Goal: Navigation & Orientation: Find specific page/section

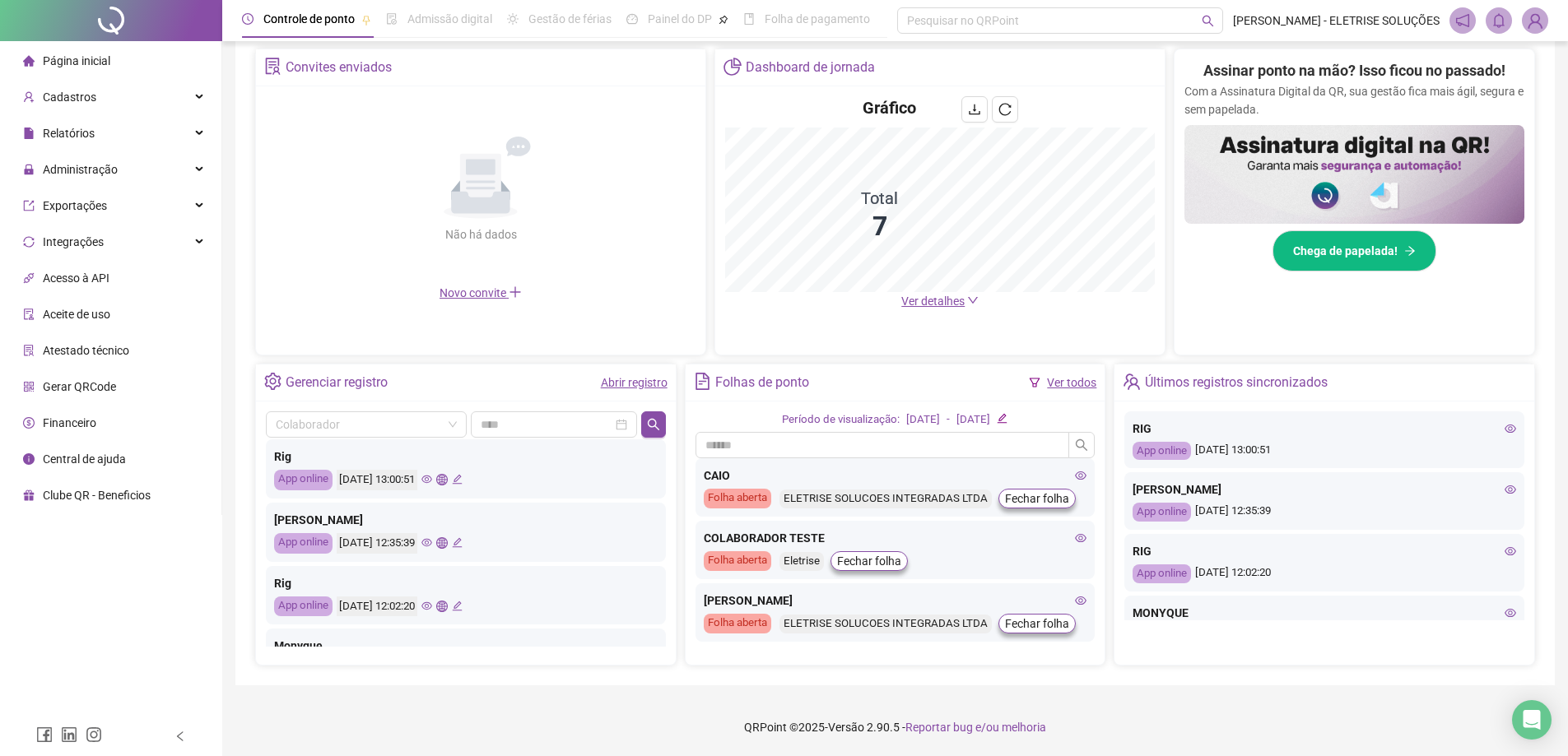
scroll to position [83, 0]
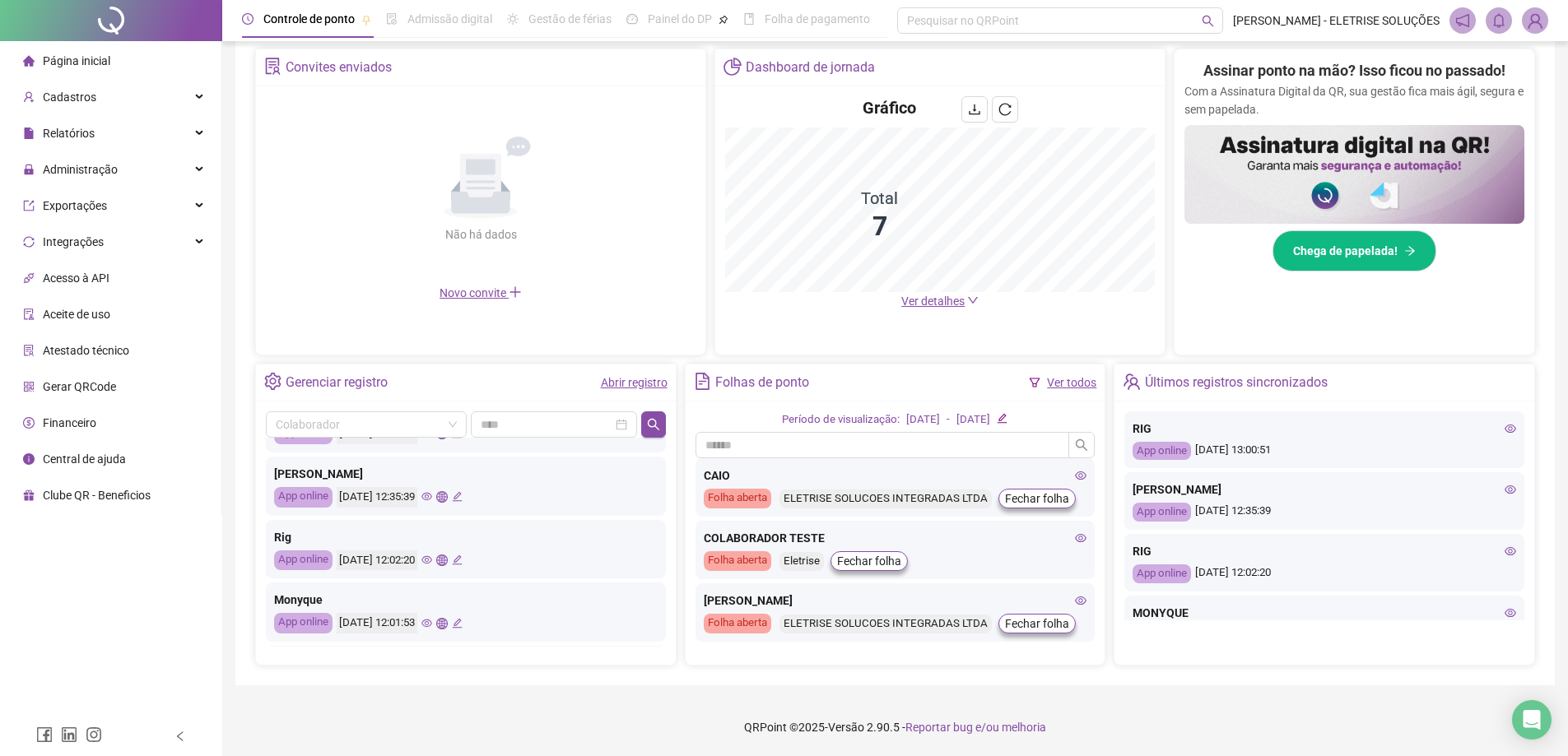
click at [432, 622] on icon "eye" at bounding box center [427, 623] width 11 height 11
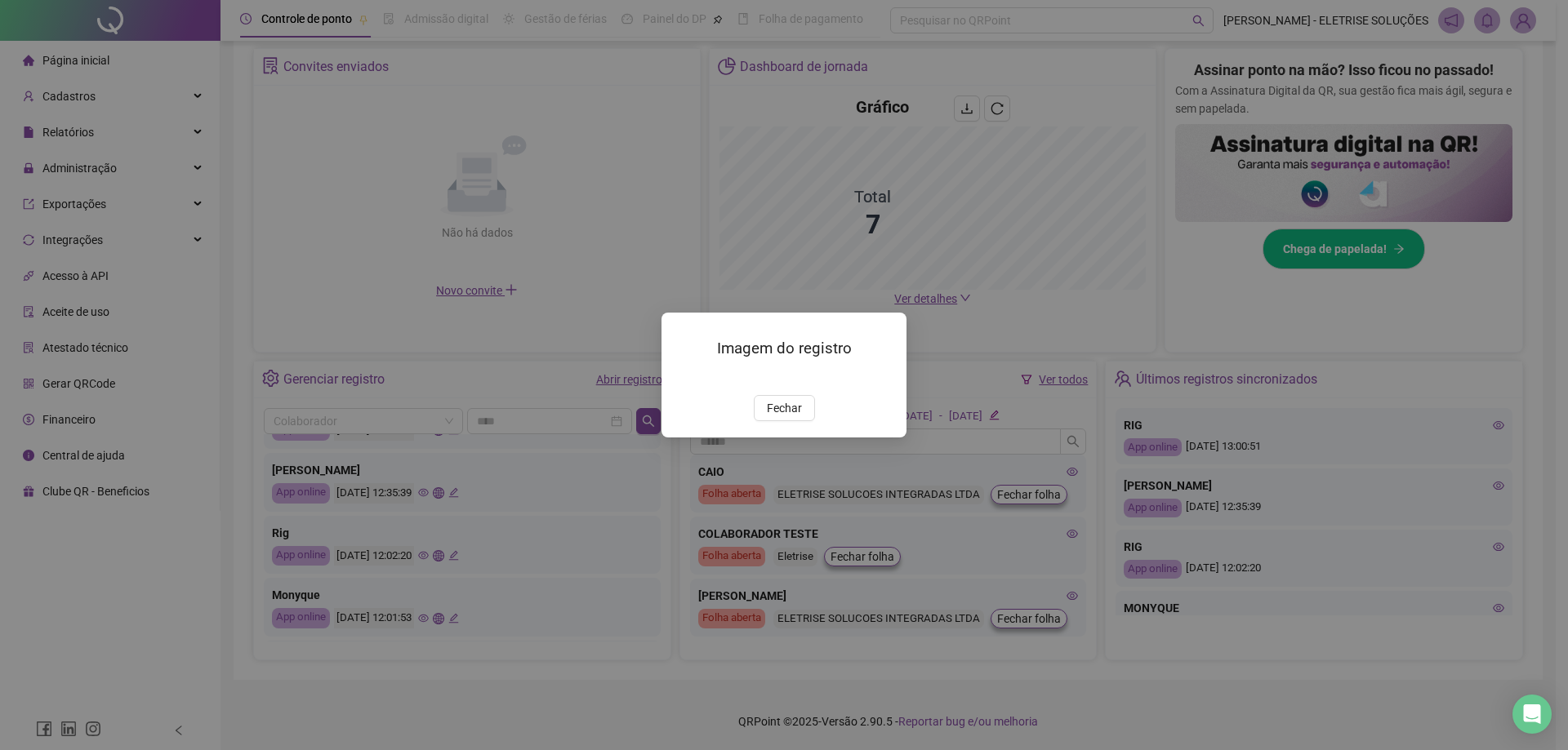
click at [783, 417] on span "Fechar" at bounding box center [784, 408] width 35 height 18
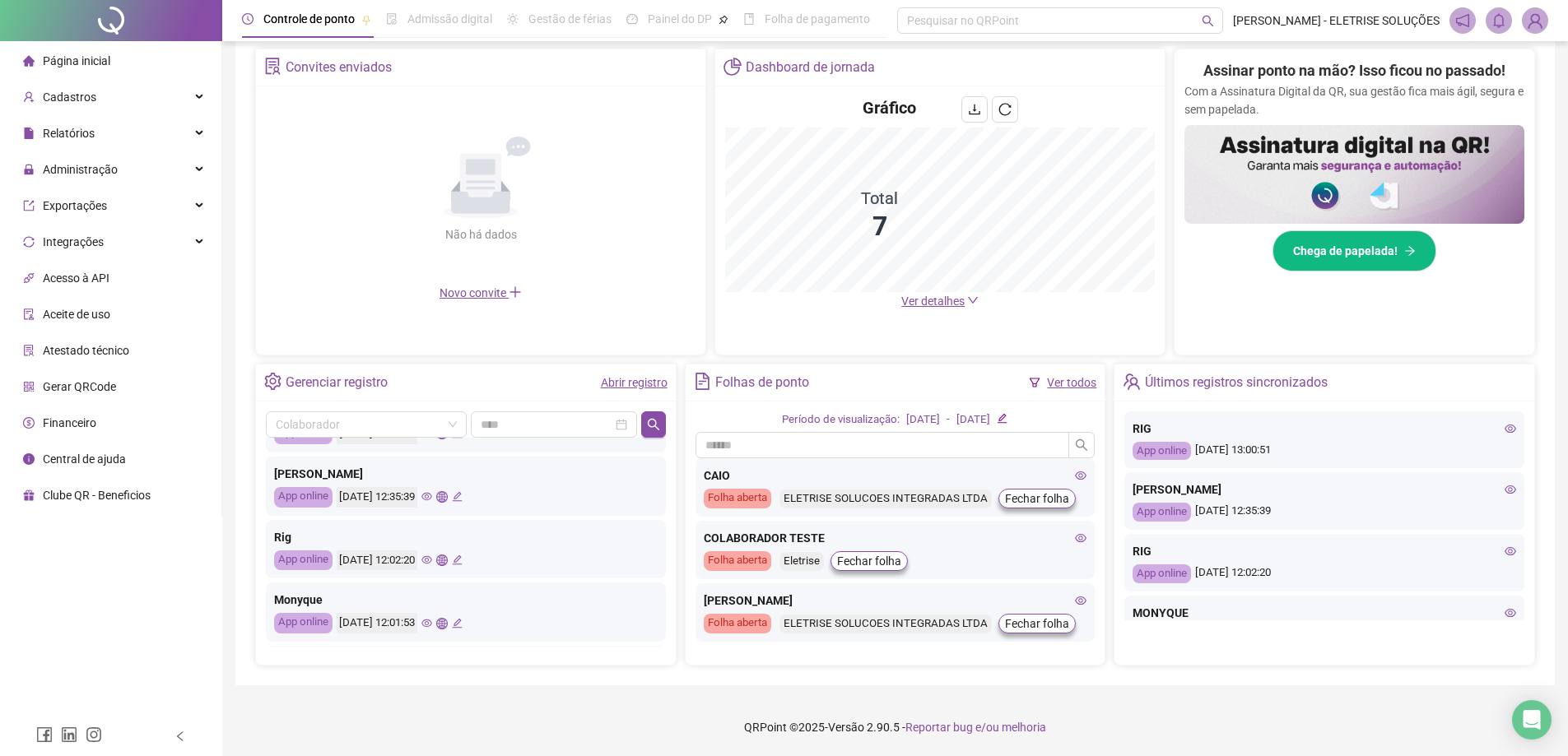
click at [432, 554] on icon "eye" at bounding box center [427, 560] width 11 height 11
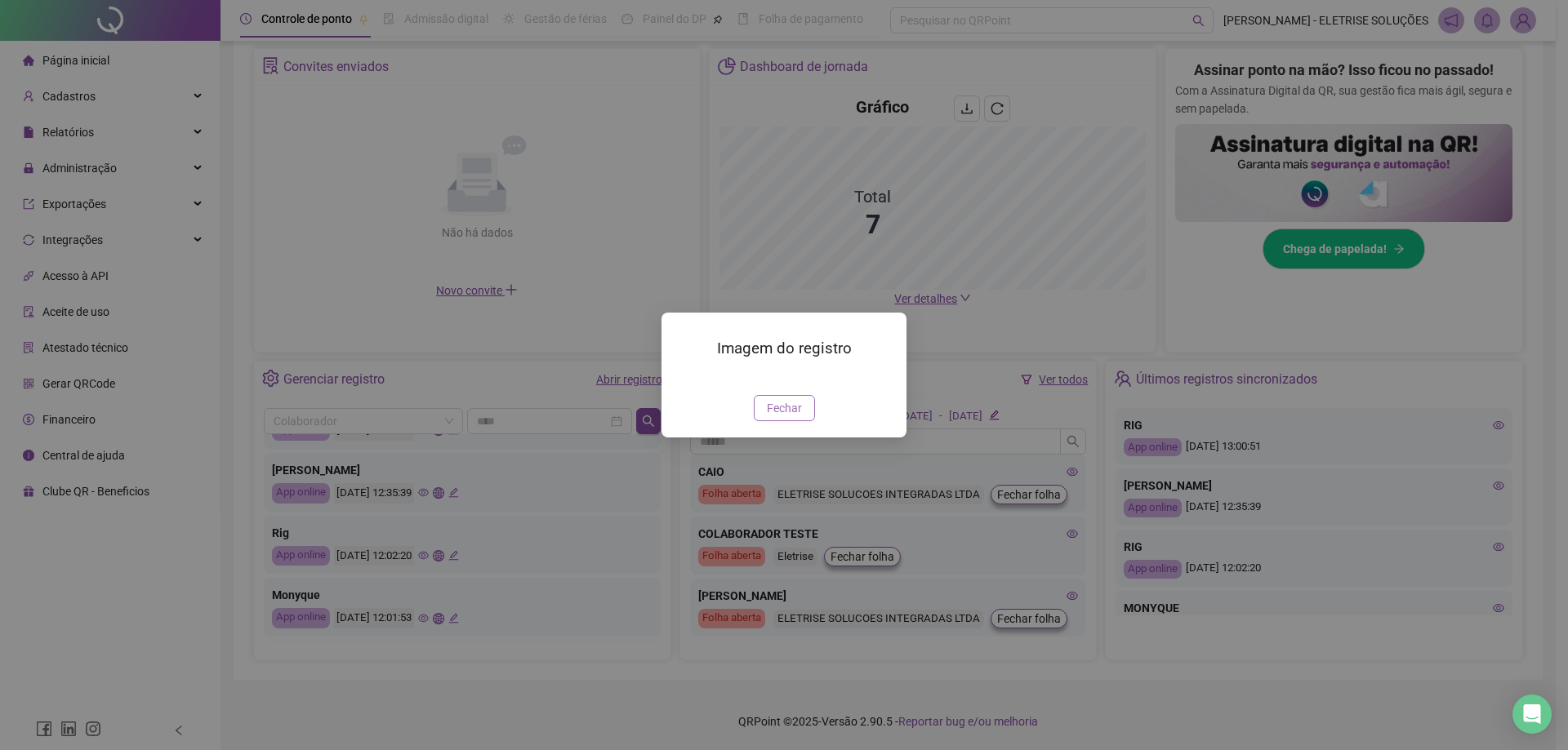
click at [772, 417] on span "Fechar" at bounding box center [784, 408] width 35 height 18
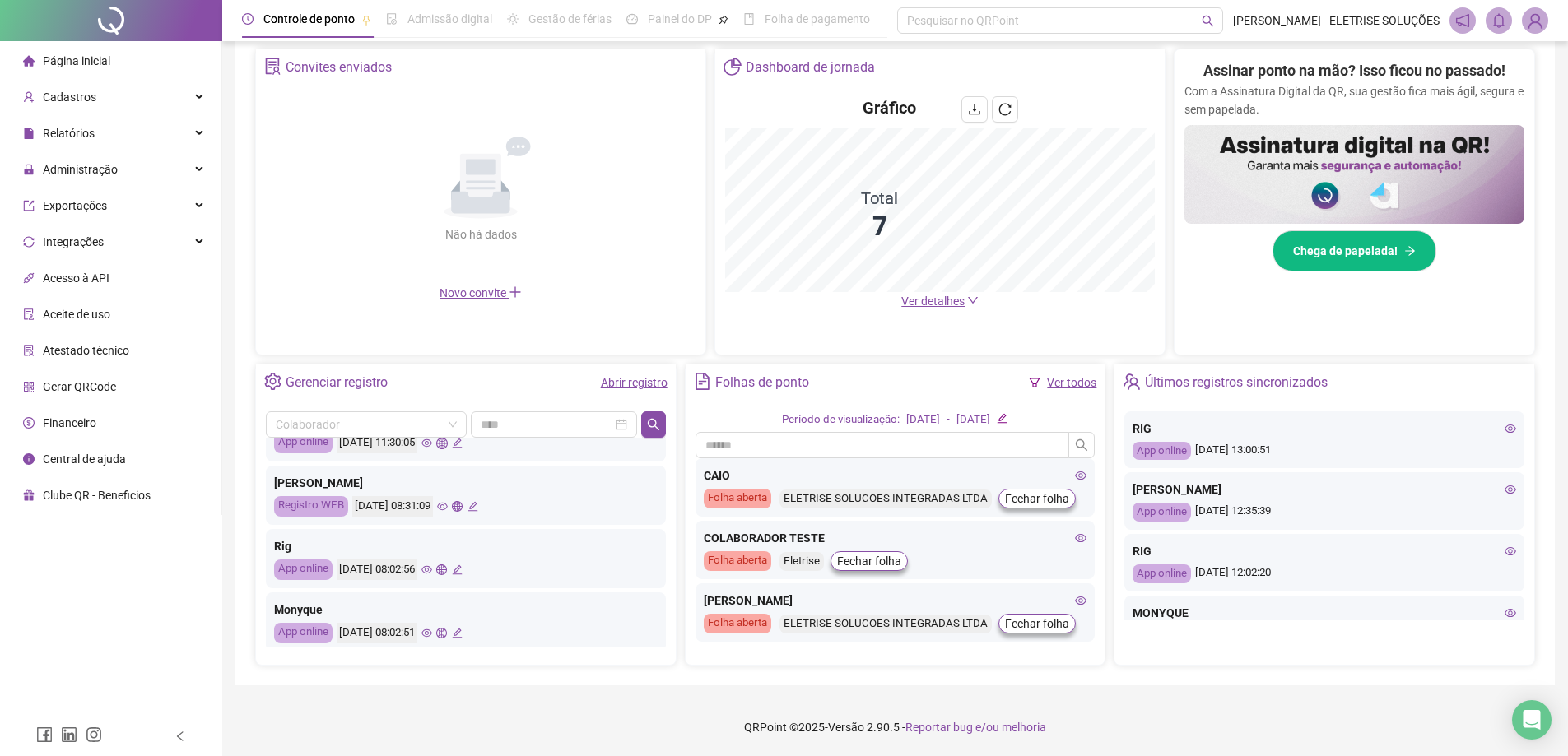
scroll to position [329, 0]
click at [448, 504] on icon "eye" at bounding box center [443, 503] width 11 height 11
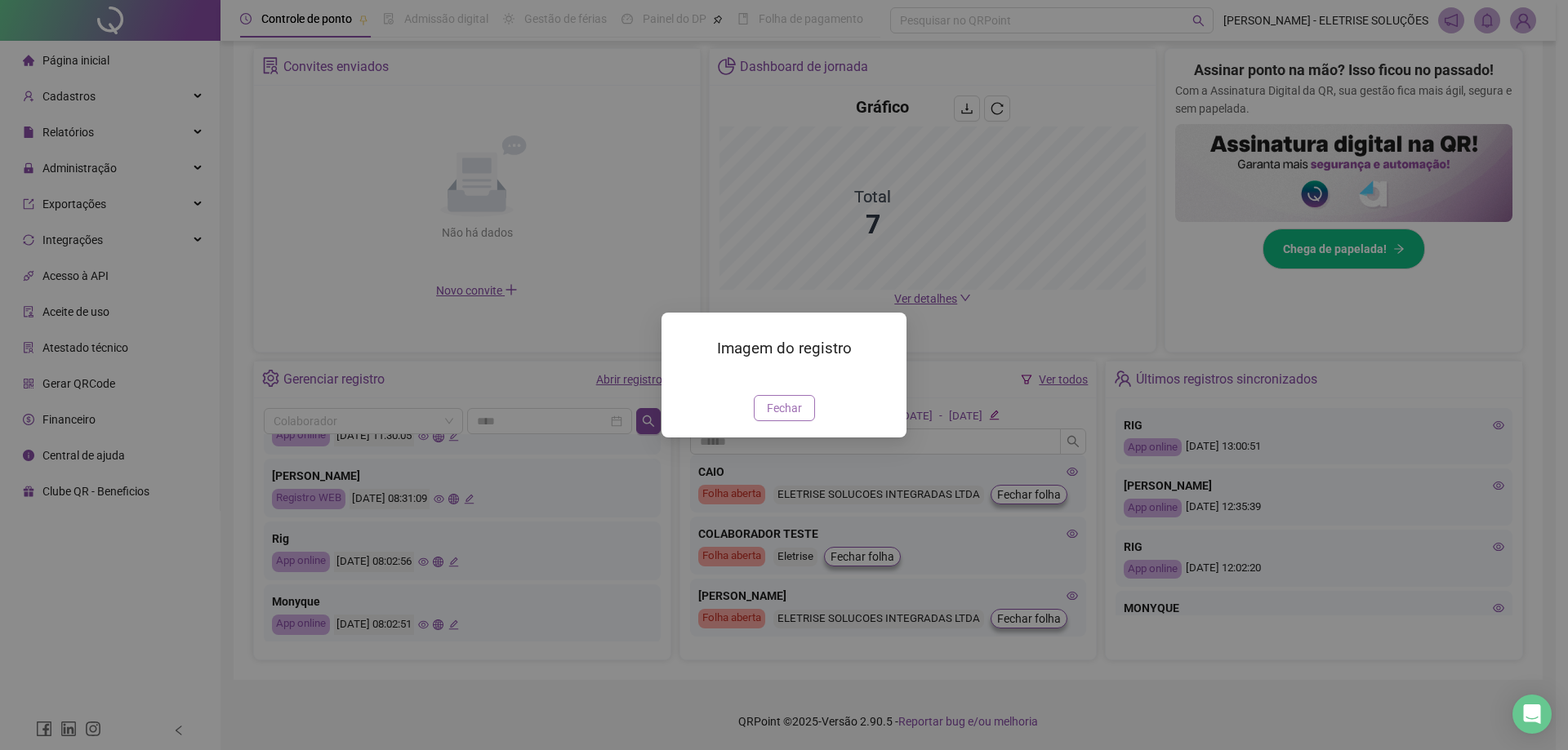
click at [773, 417] on span "Fechar" at bounding box center [784, 408] width 35 height 18
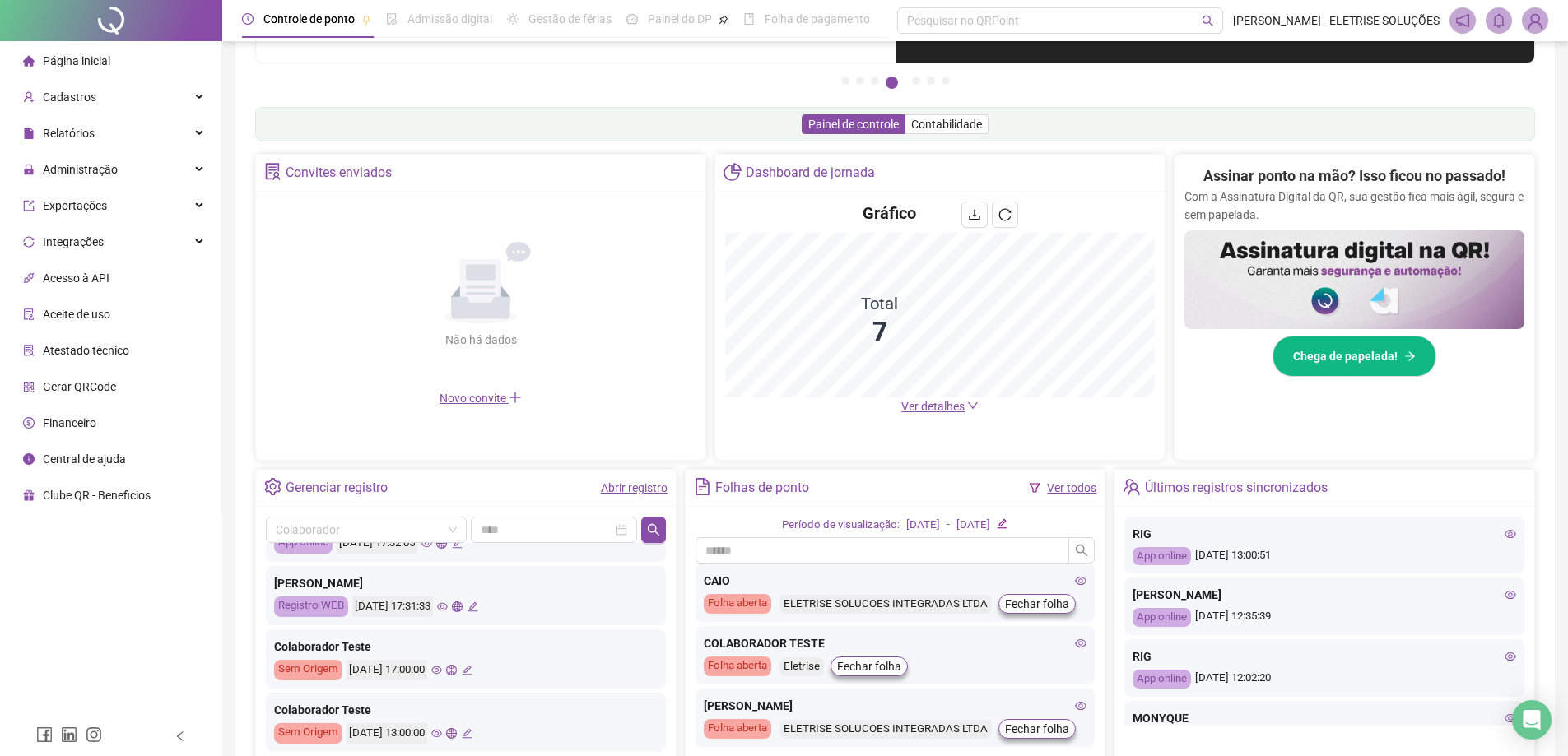
scroll to position [247, 0]
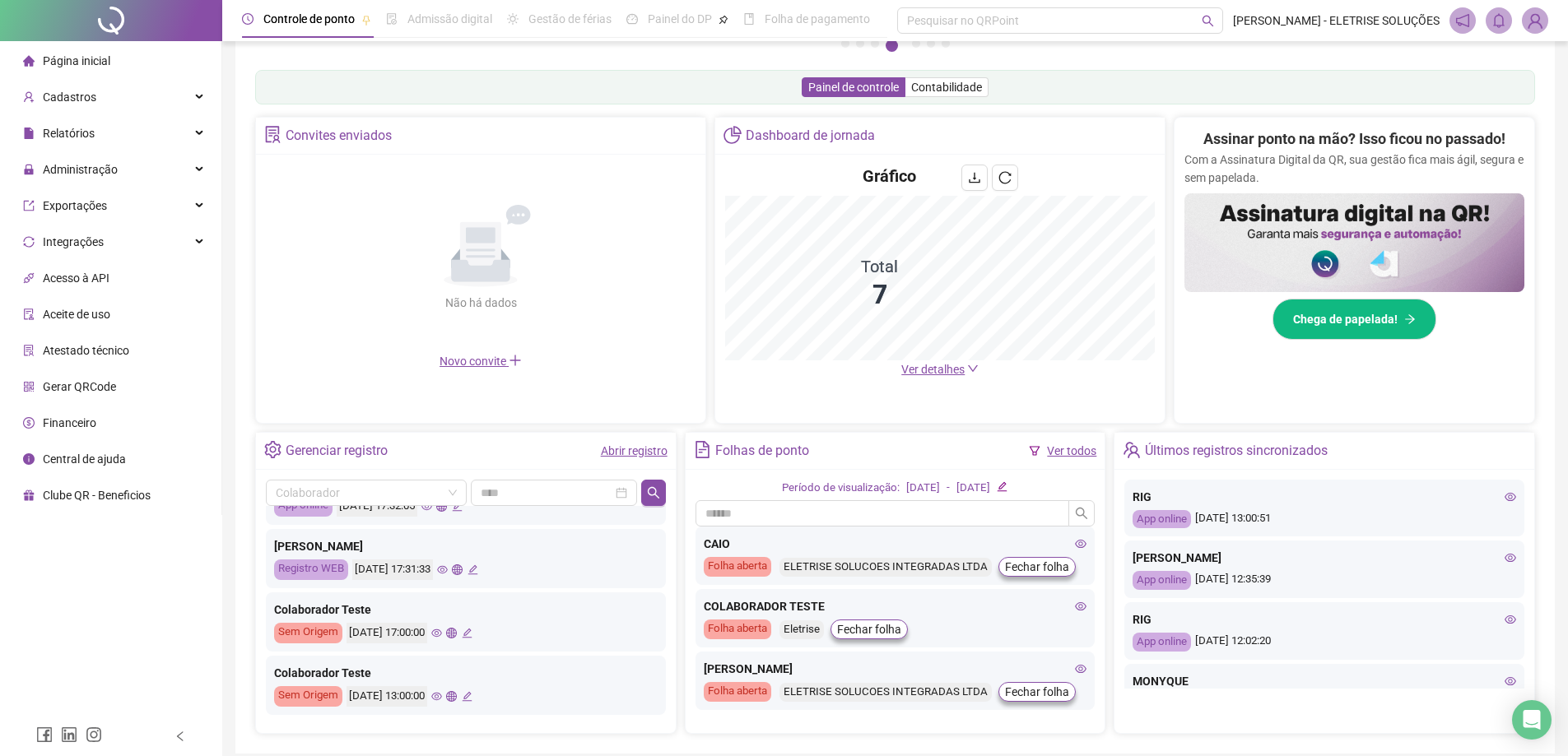
click at [918, 368] on span "Ver detalhes" at bounding box center [933, 369] width 63 height 13
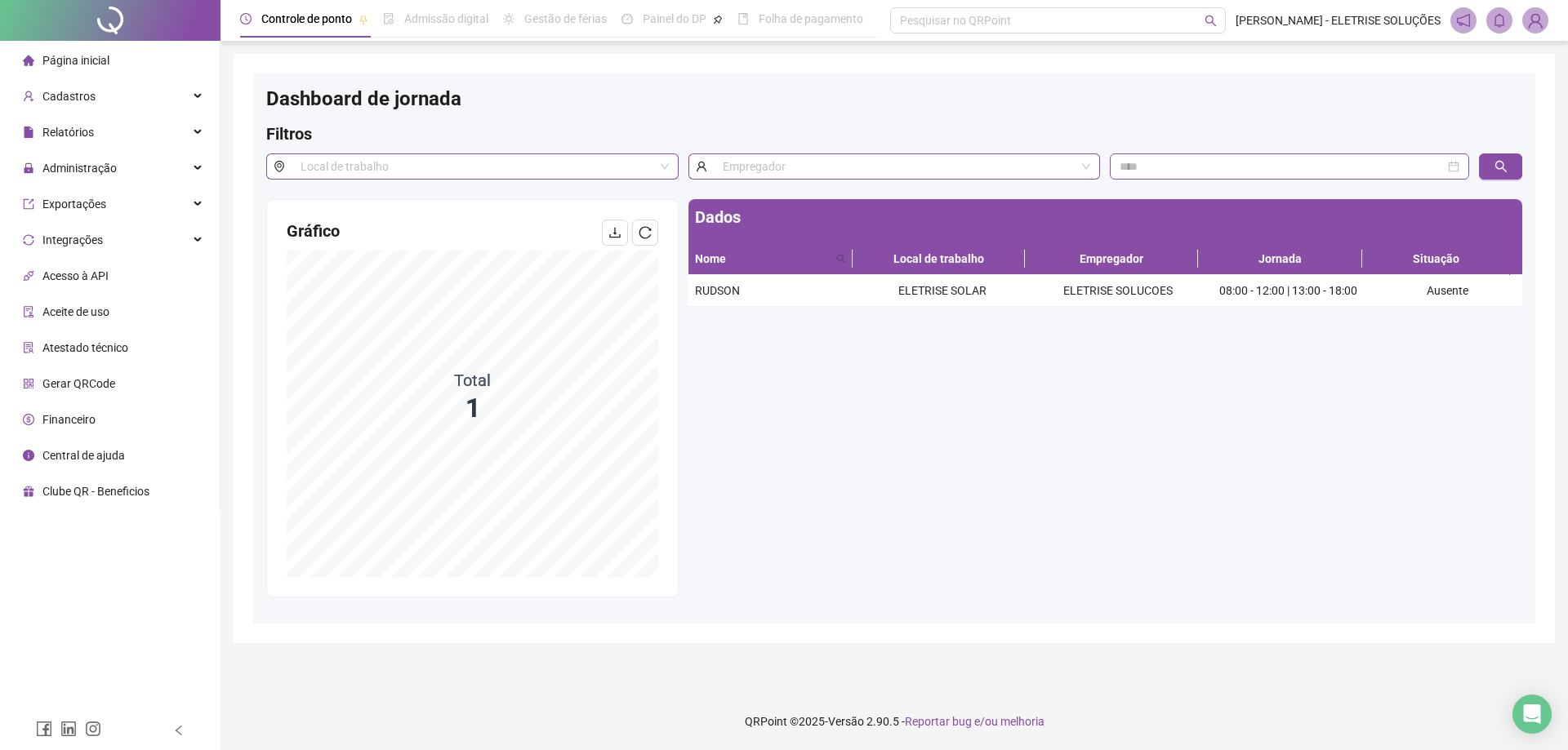
click at [76, 63] on span "Página inicial" at bounding box center [76, 60] width 67 height 13
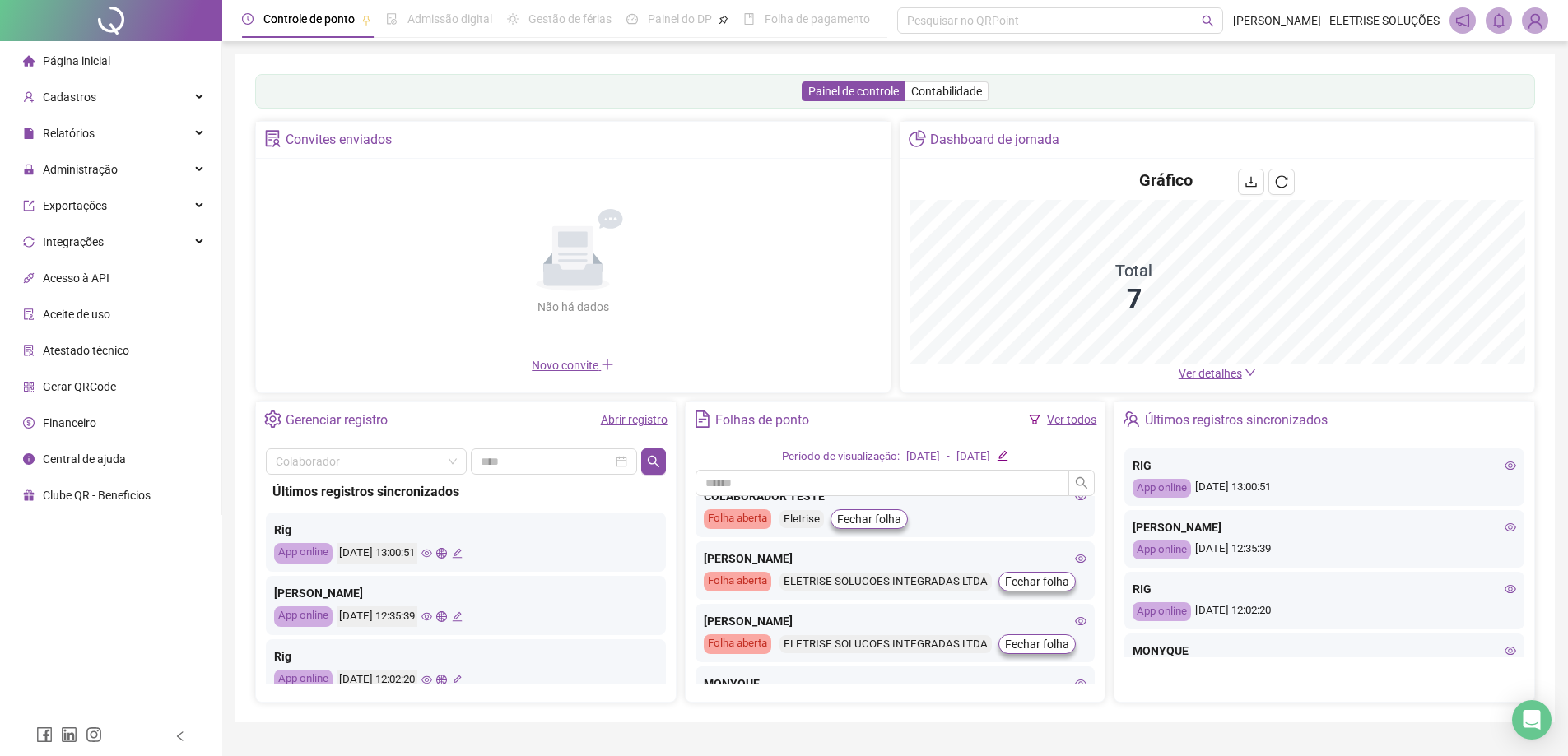
scroll to position [83, 0]
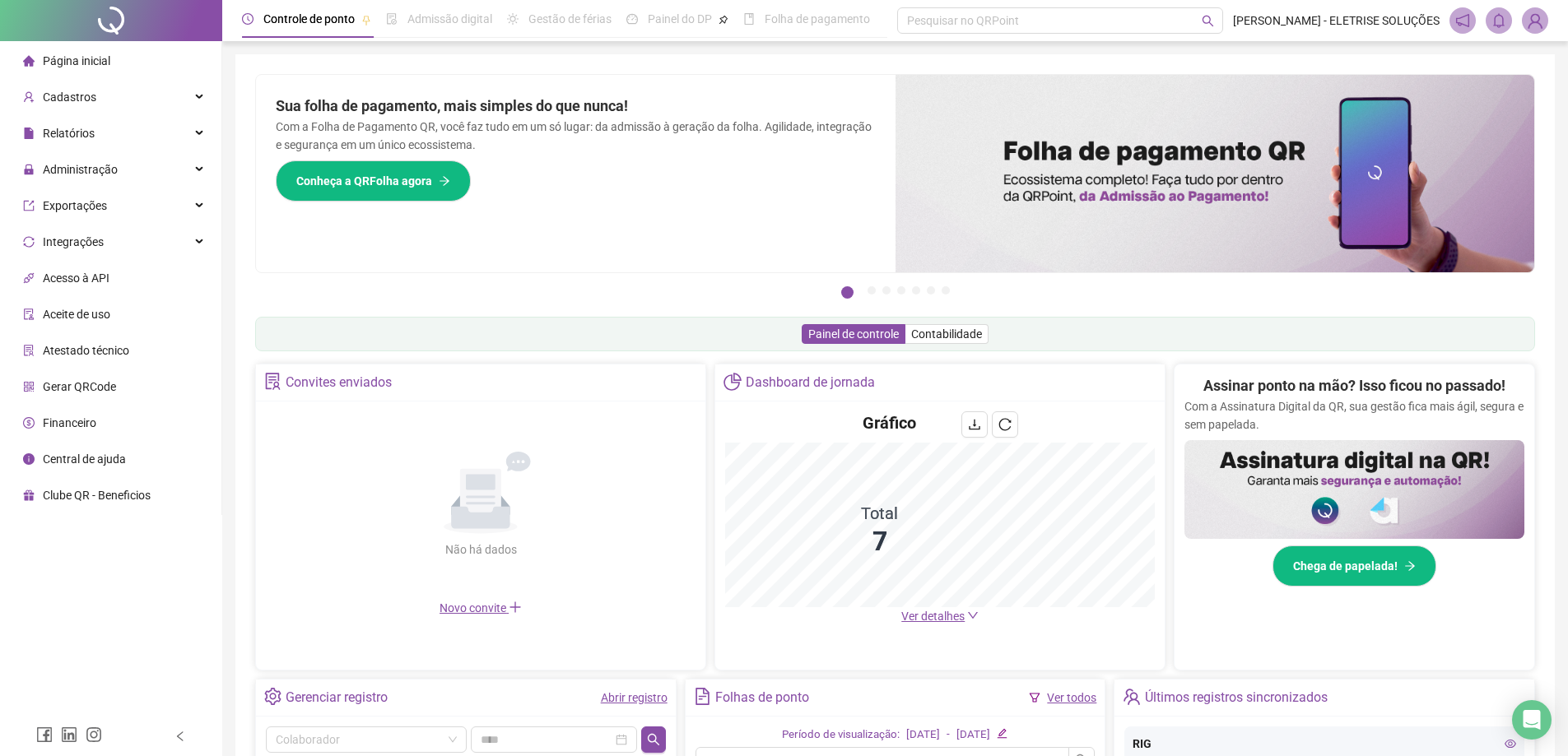
click at [931, 617] on span "Ver detalhes" at bounding box center [933, 616] width 63 height 13
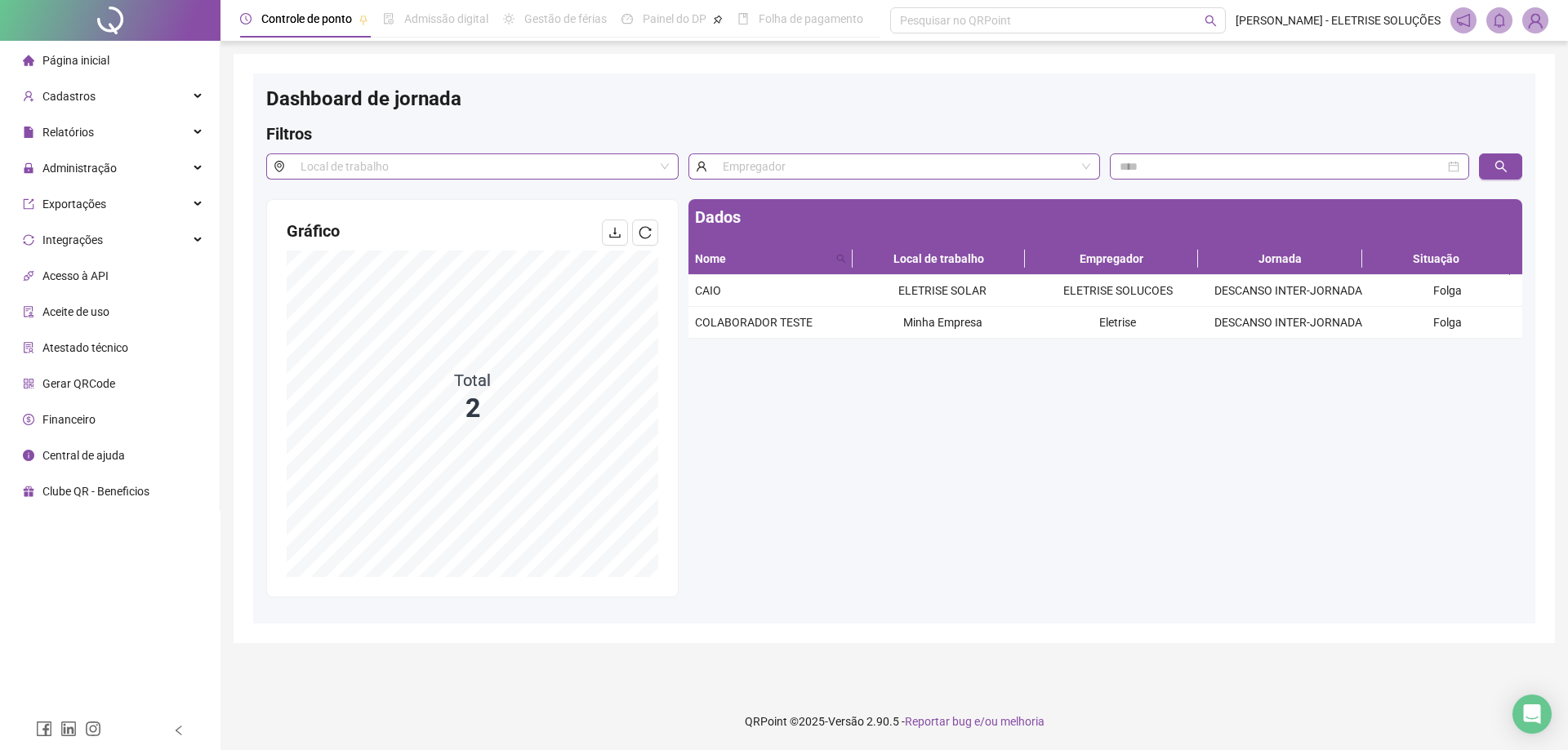
drag, startPoint x: 100, startPoint y: 55, endPoint x: 100, endPoint y: 65, distance: 10.0
click at [100, 57] on span "Página inicial" at bounding box center [76, 60] width 67 height 13
